Goal: Task Accomplishment & Management: Use online tool/utility

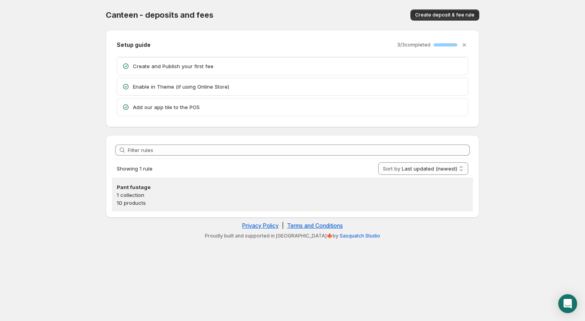
click at [243, 190] on h3 "Pant fustage" at bounding box center [293, 187] width 352 height 8
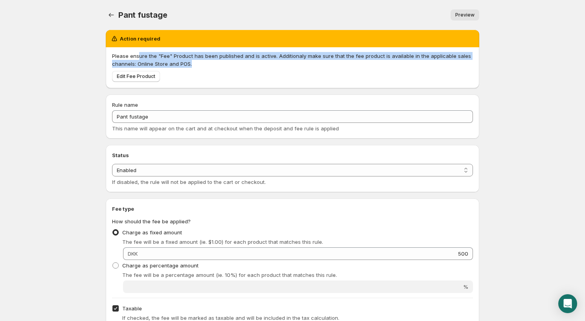
drag, startPoint x: 138, startPoint y: 54, endPoint x: 222, endPoint y: 62, distance: 85.0
click at [222, 62] on p "Please ensure the "Fee" Product has been published and is active. Additionaly m…" at bounding box center [292, 60] width 361 height 16
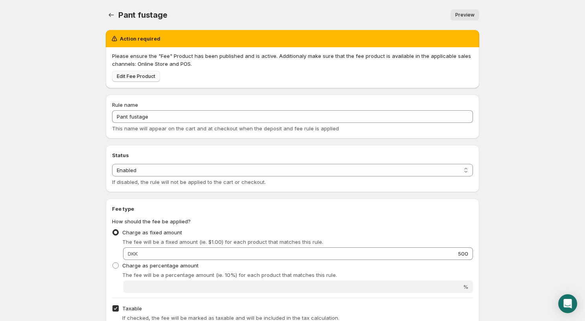
click at [141, 74] on span "Edit Fee Product" at bounding box center [136, 76] width 39 height 6
click at [55, 33] on body "Home Help Pant fustage. This page is ready Pant fustage Preview More actions Pr…" at bounding box center [292, 160] width 585 height 321
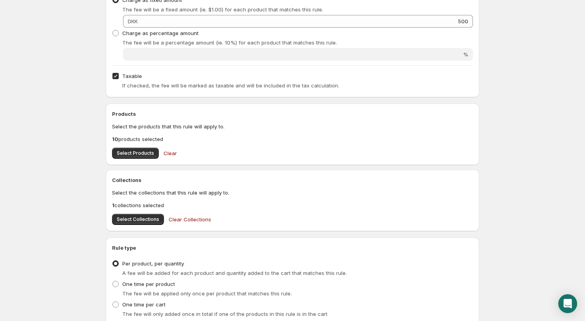
scroll to position [181, 0]
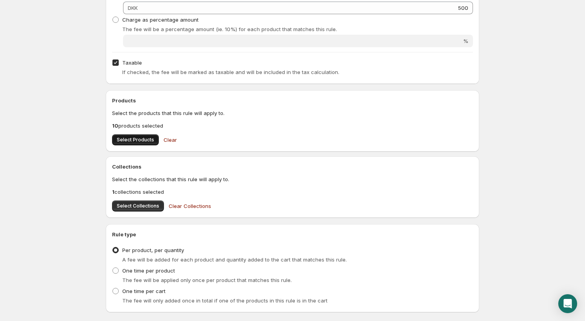
click at [126, 140] on span "Select Products" at bounding box center [135, 140] width 37 height 6
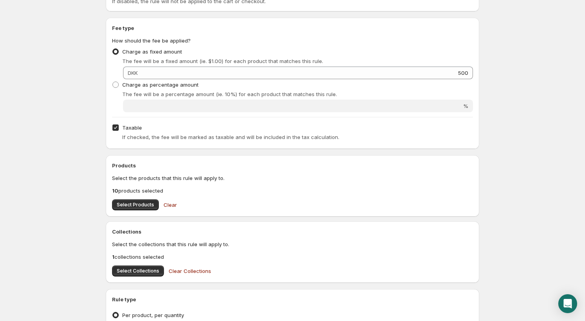
scroll to position [0, 0]
